Goal: Task Accomplishment & Management: Manage account settings

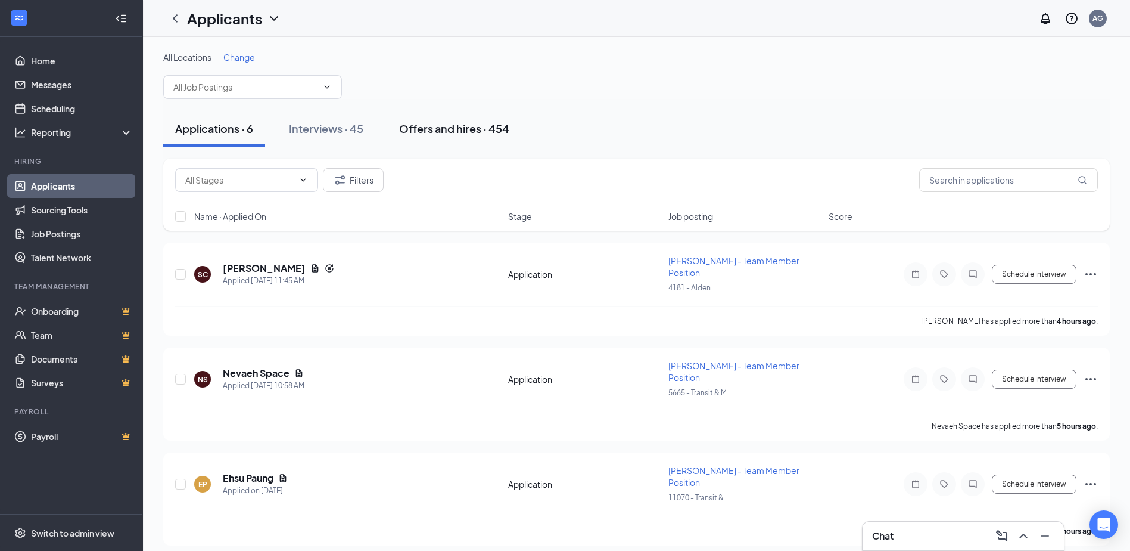
click at [470, 131] on div "Offers and hires · 454" at bounding box center [454, 128] width 110 height 15
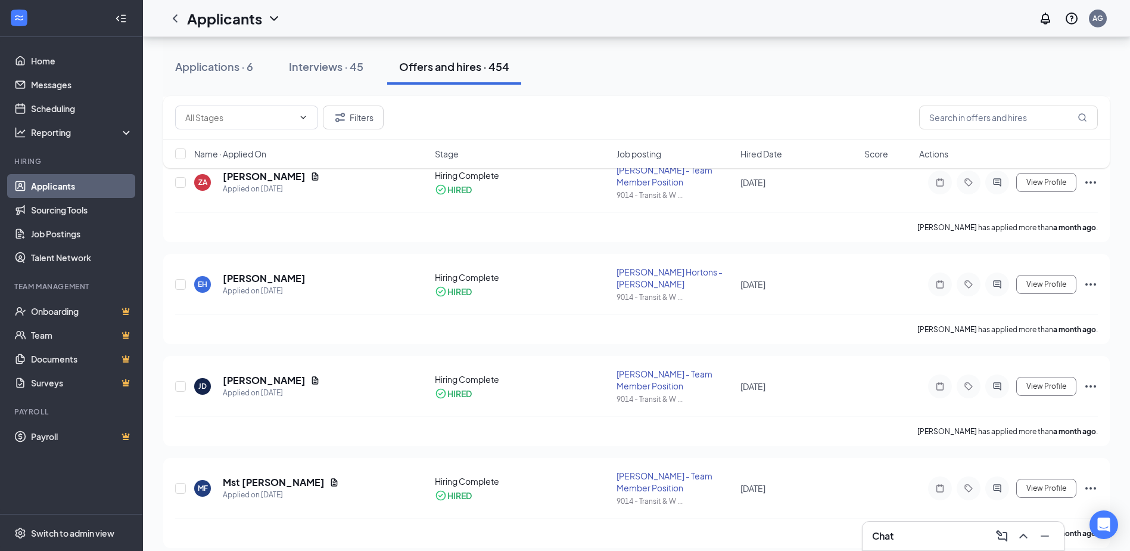
scroll to position [1728, 0]
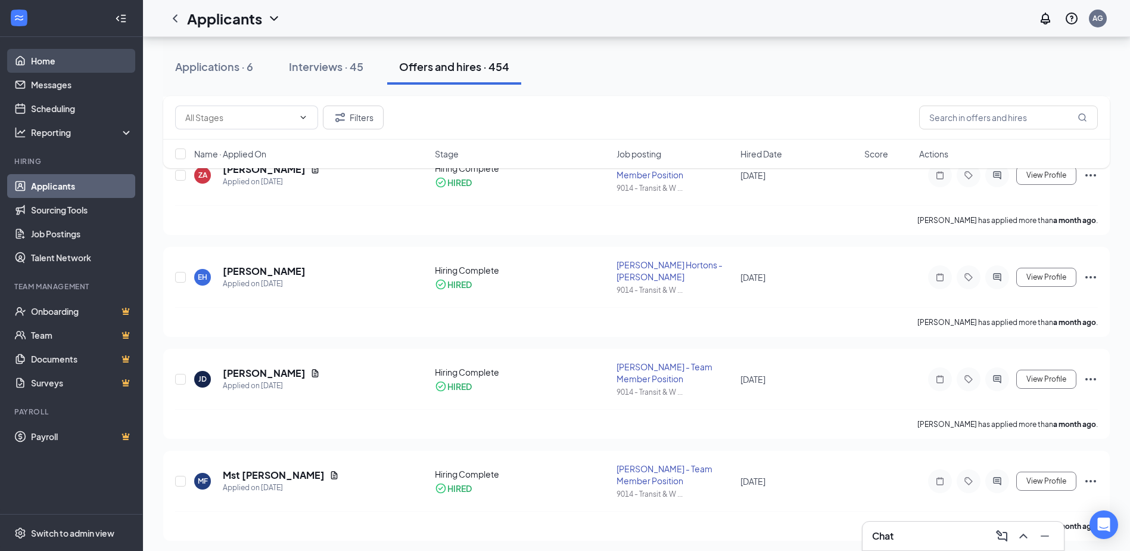
click at [48, 59] on link "Home" at bounding box center [82, 61] width 102 height 24
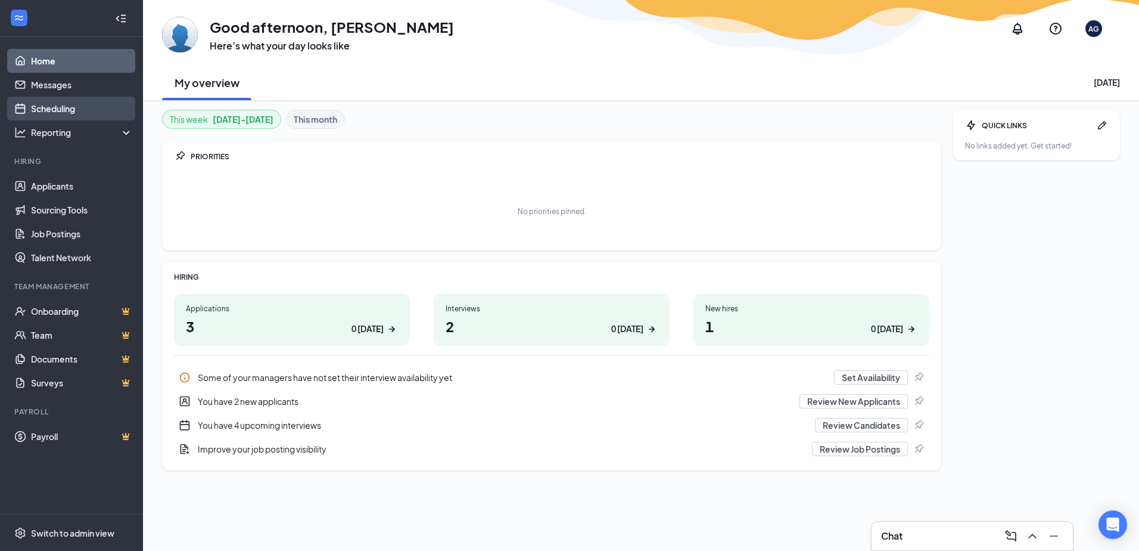
click at [64, 107] on link "Scheduling" at bounding box center [82, 109] width 102 height 24
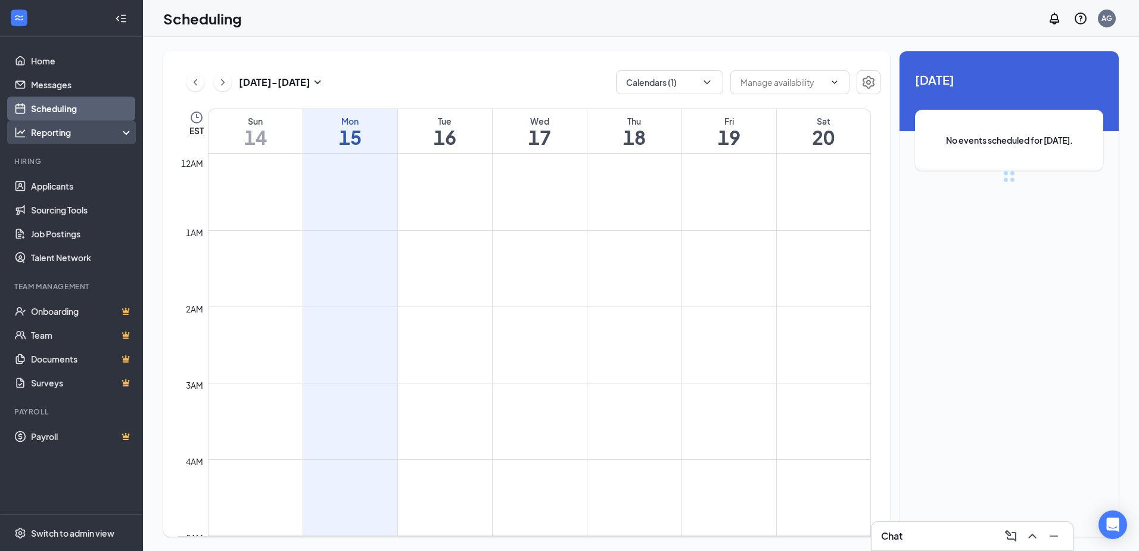
scroll to position [586, 0]
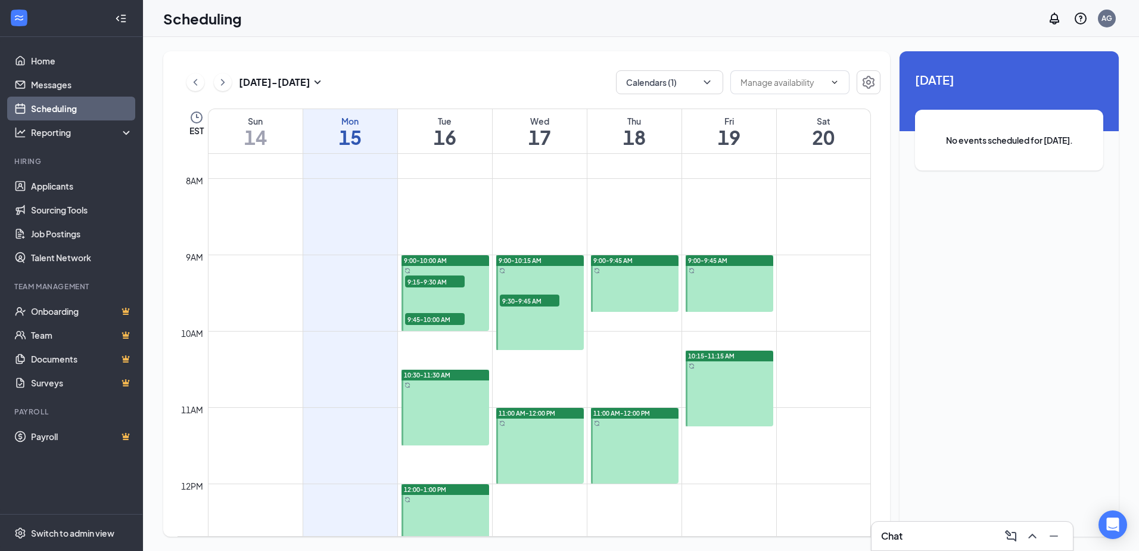
click at [438, 278] on span "9:15-9:30 AM" at bounding box center [435, 281] width 60 height 12
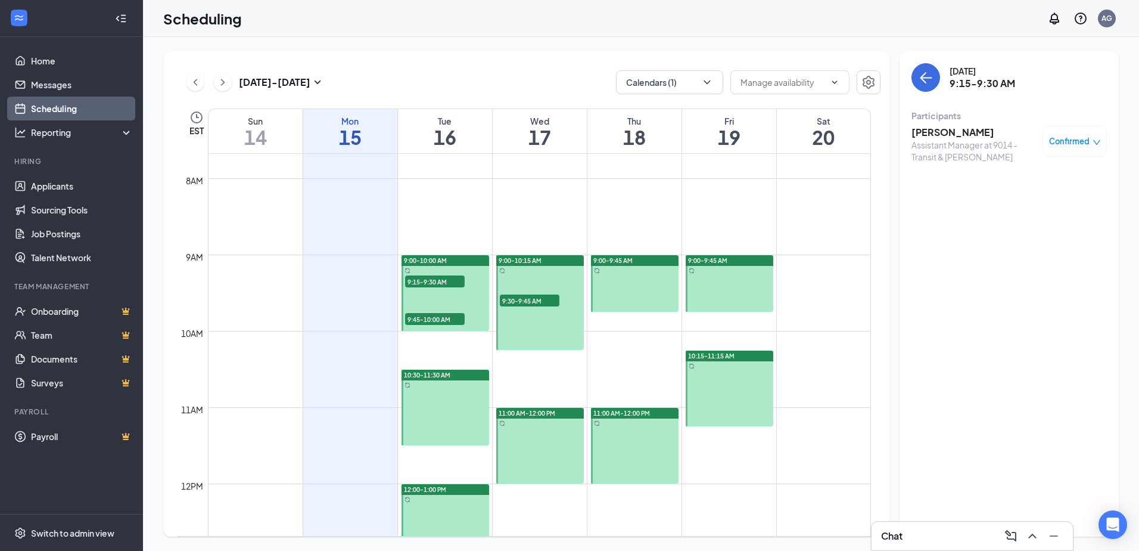
click at [430, 318] on span "9:45-10:00 AM" at bounding box center [435, 319] width 60 height 12
click at [543, 300] on span "9:30-9:45 AM" at bounding box center [530, 300] width 60 height 12
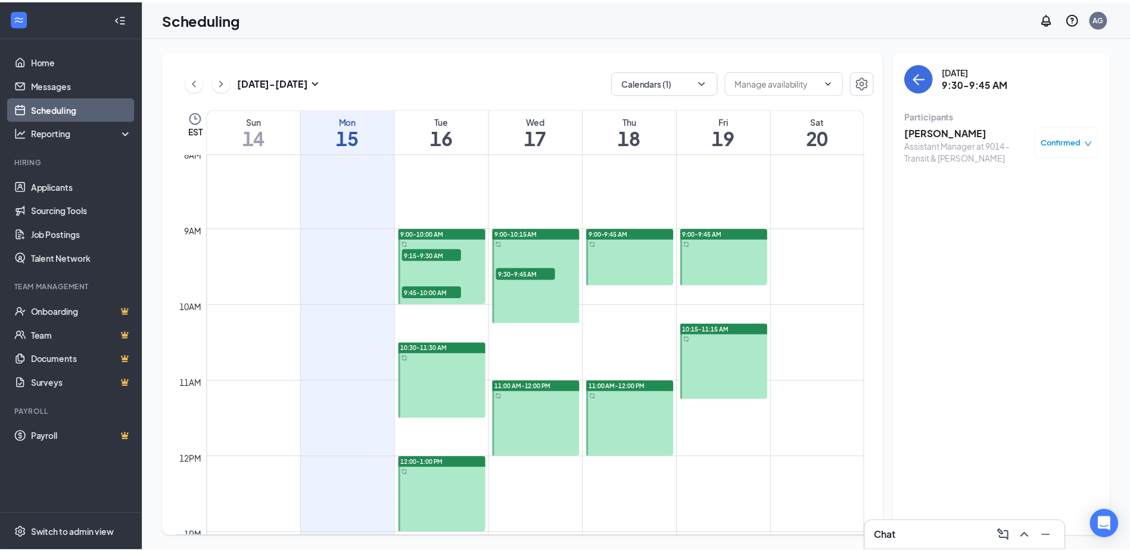
scroll to position [586, 0]
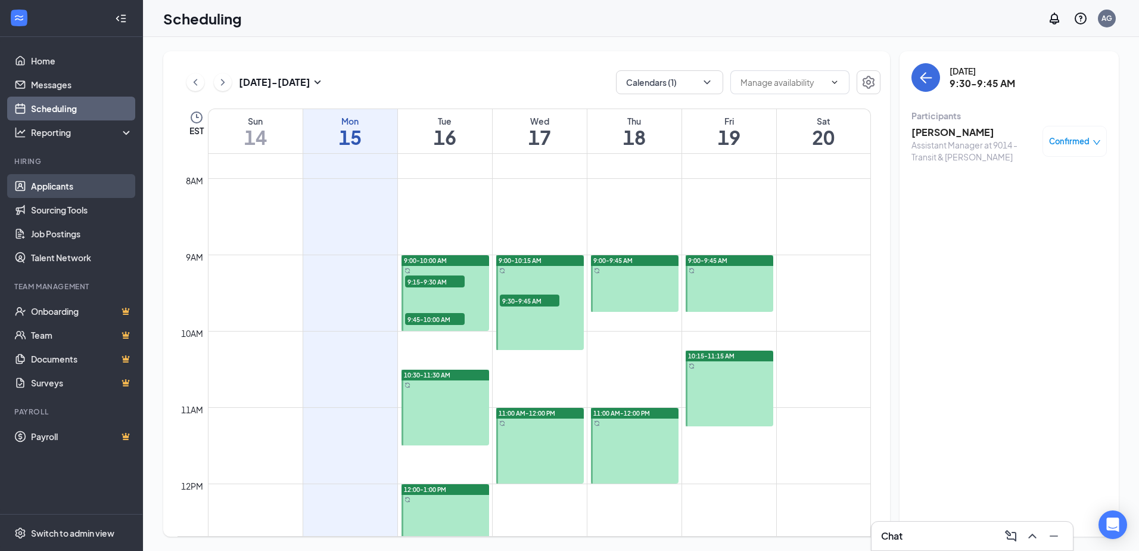
click at [74, 186] on link "Applicants" at bounding box center [82, 186] width 102 height 24
